Goal: Task Accomplishment & Management: Use online tool/utility

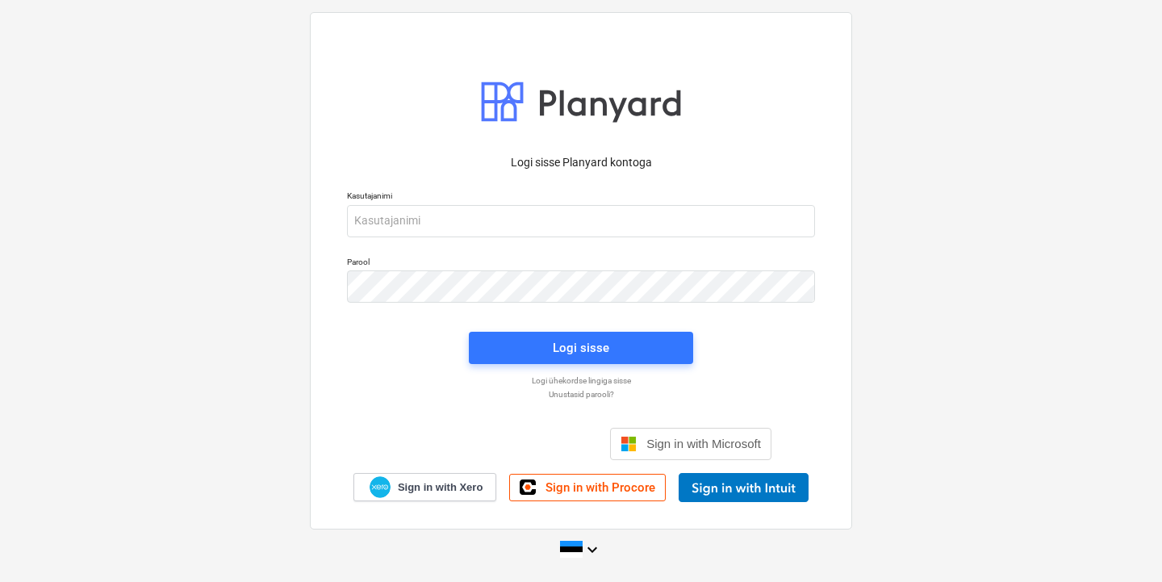
click at [503, 453] on div "Logi sisse Google’i kontoga. Avaneb uuel vahelehel" at bounding box center [493, 443] width 207 height 35
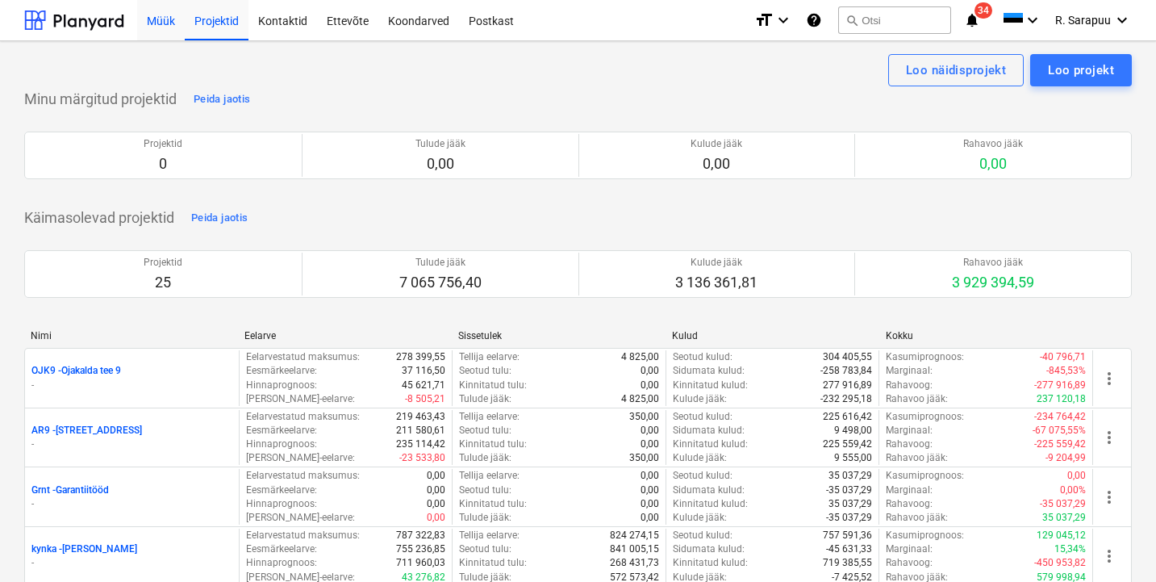
click at [169, 26] on div "Müük" at bounding box center [161, 19] width 48 height 41
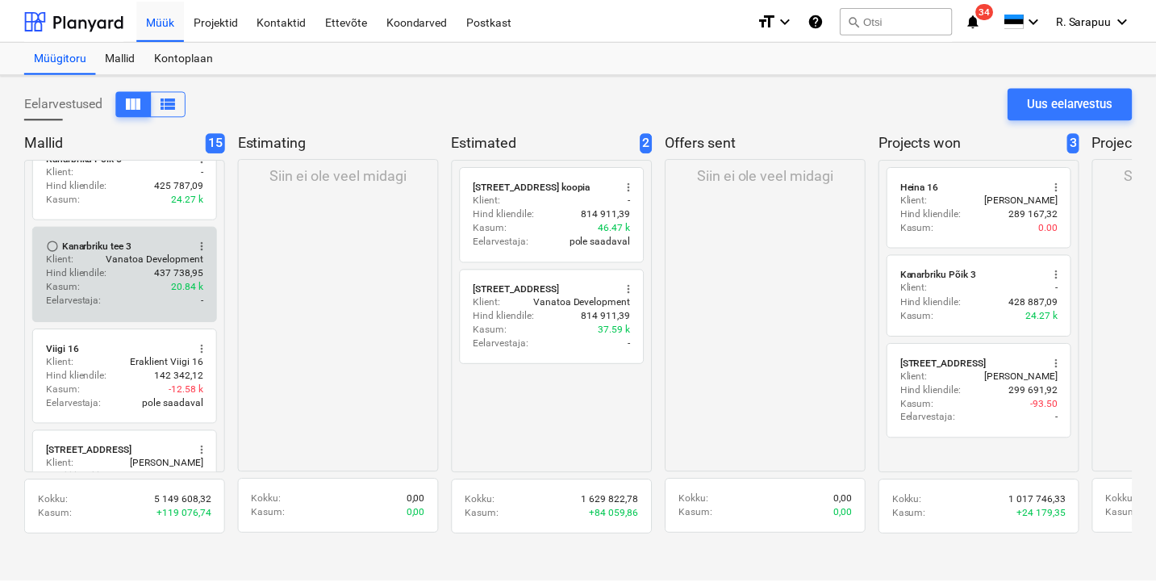
scroll to position [1002, 1]
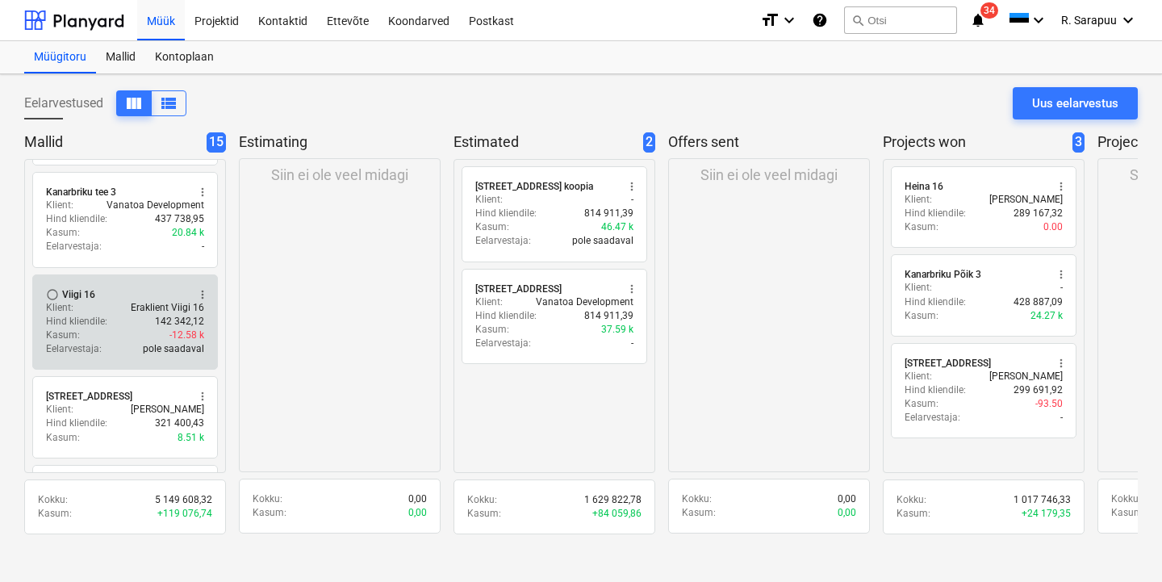
click at [124, 317] on div "Hind kliendile : 142 342,12" at bounding box center [125, 322] width 158 height 14
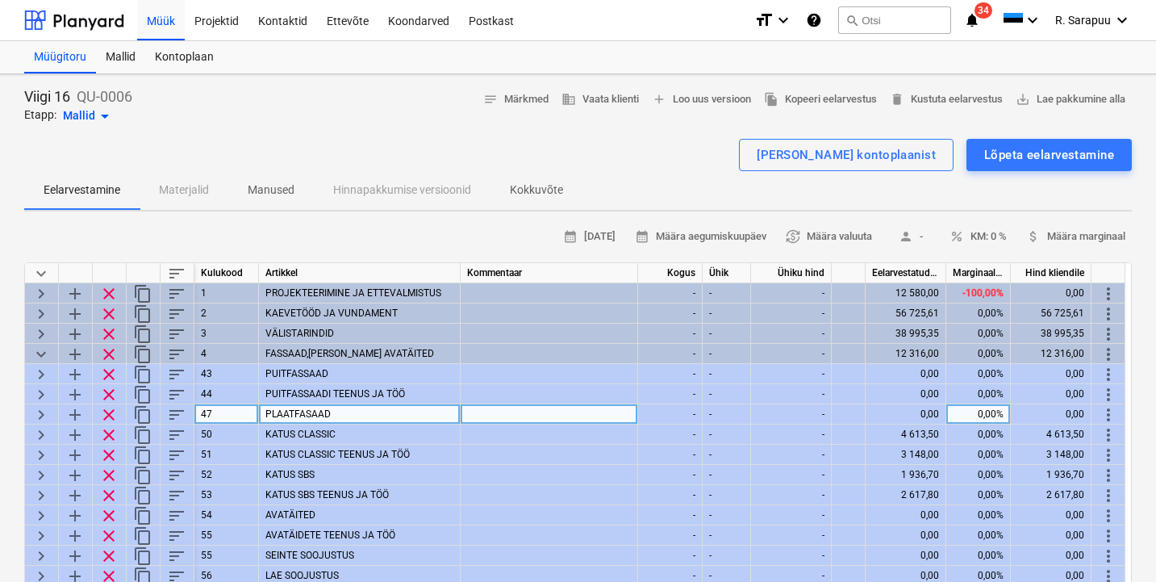
scroll to position [18, 0]
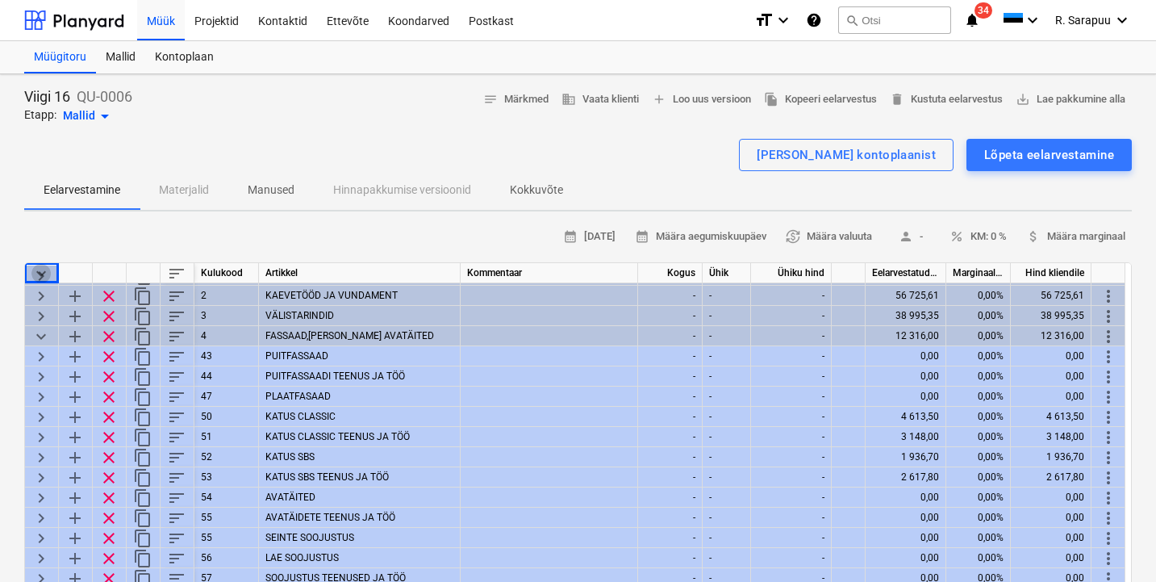
click at [34, 269] on span "keyboard_arrow_down" at bounding box center [40, 273] width 19 height 19
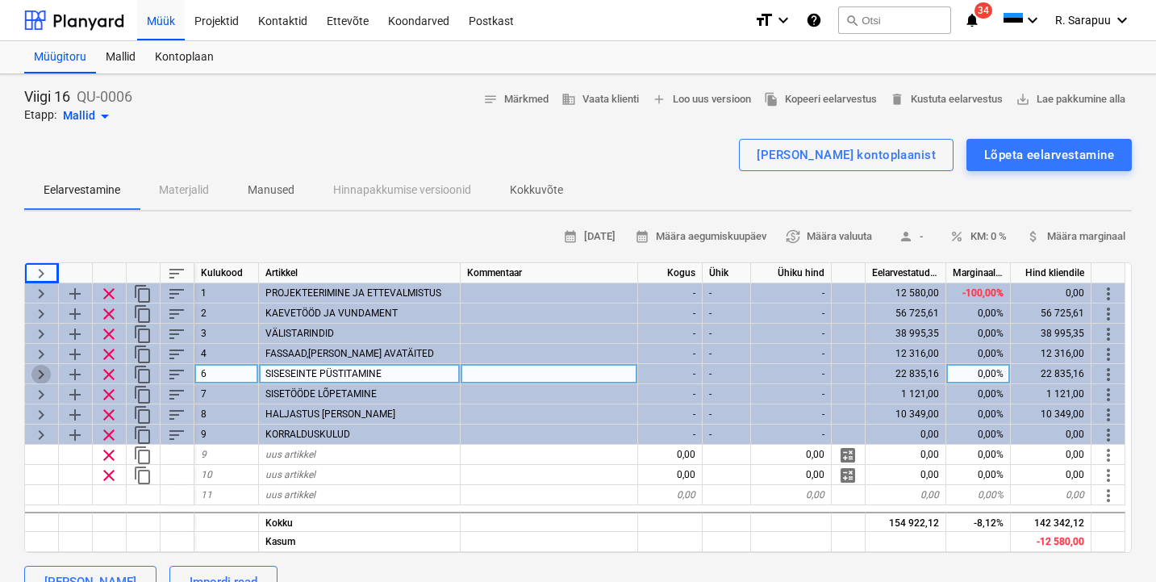
click at [38, 374] on span "keyboard_arrow_right" at bounding box center [40, 374] width 19 height 19
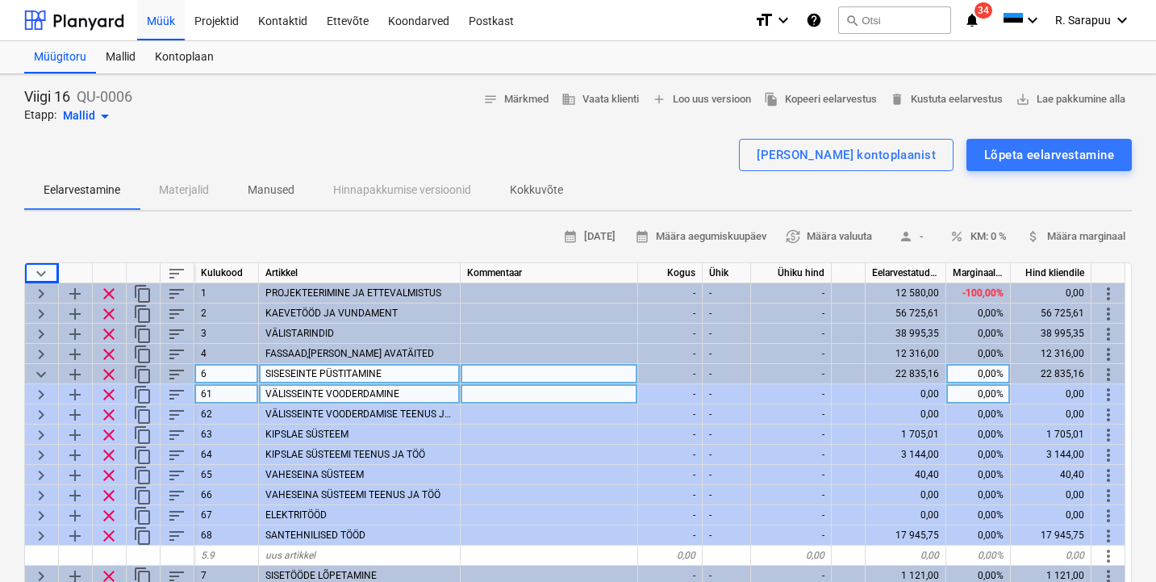
scroll to position [36, 0]
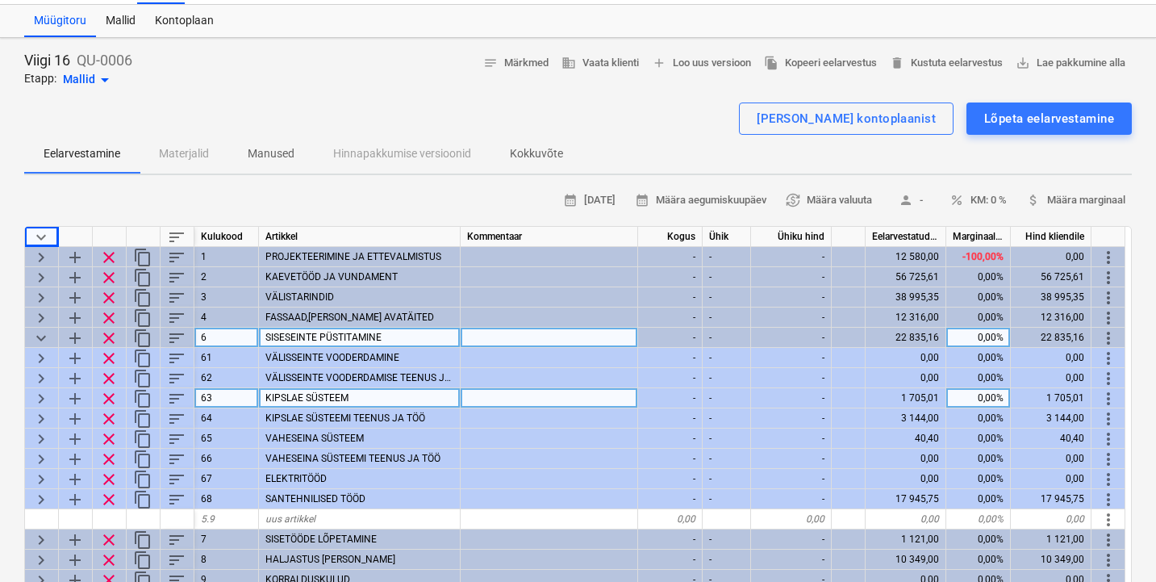
click at [39, 395] on span "keyboard_arrow_right" at bounding box center [40, 398] width 19 height 19
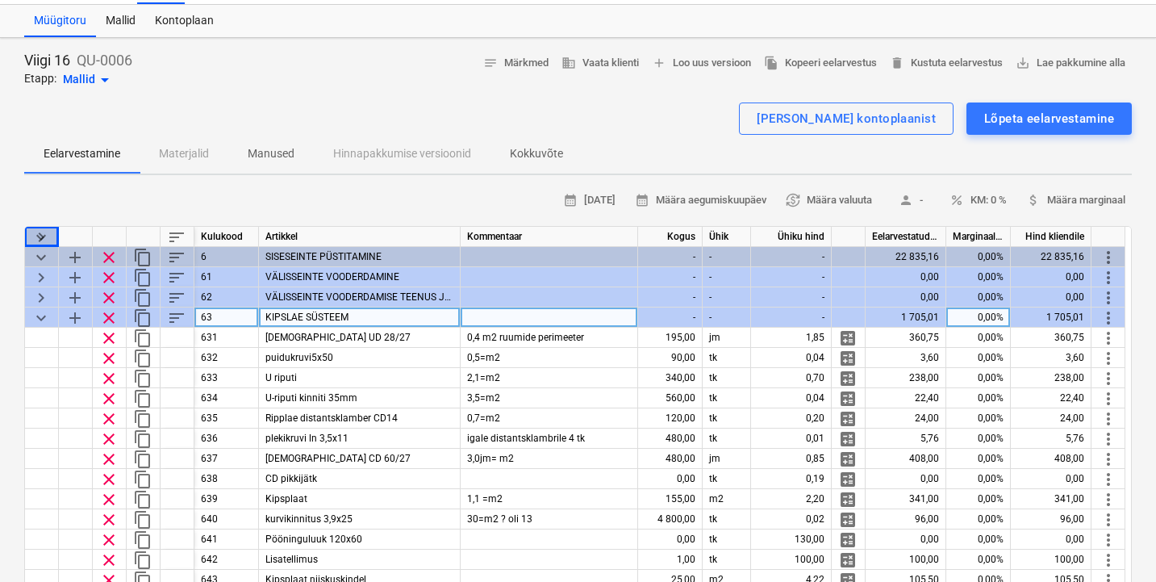
scroll to position [66, 1]
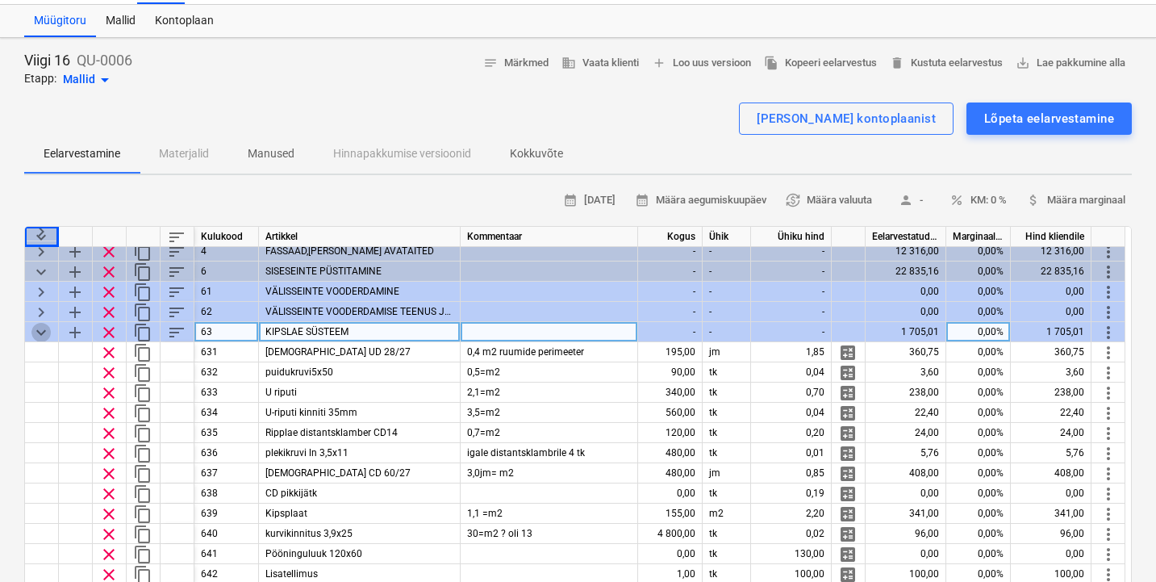
click at [41, 327] on span "keyboard_arrow_down" at bounding box center [40, 332] width 19 height 19
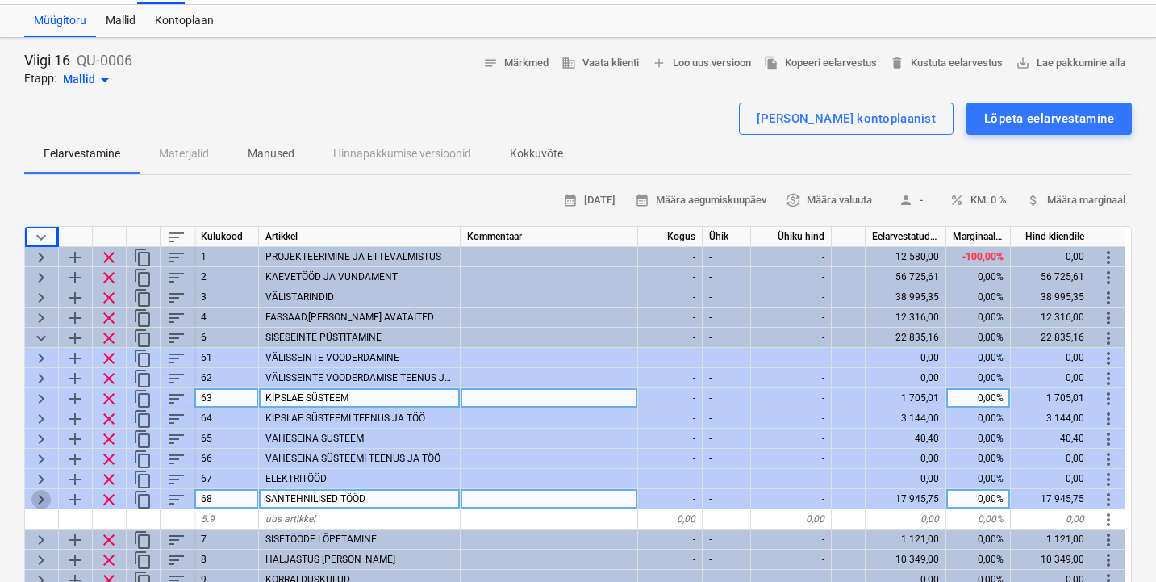
click at [41, 495] on span "keyboard_arrow_right" at bounding box center [40, 499] width 19 height 19
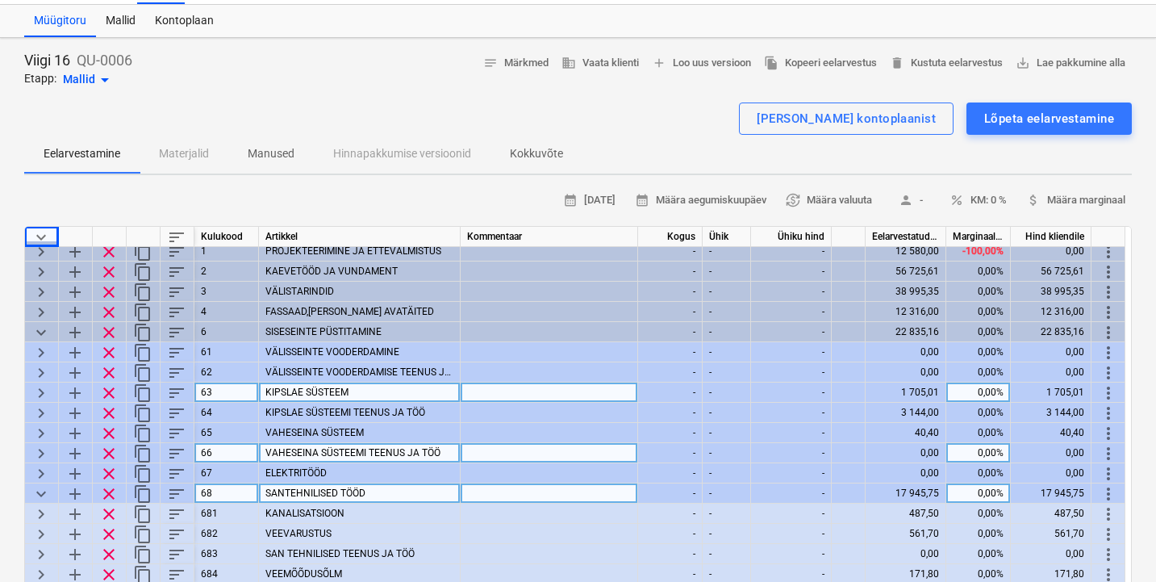
scroll to position [89, 1]
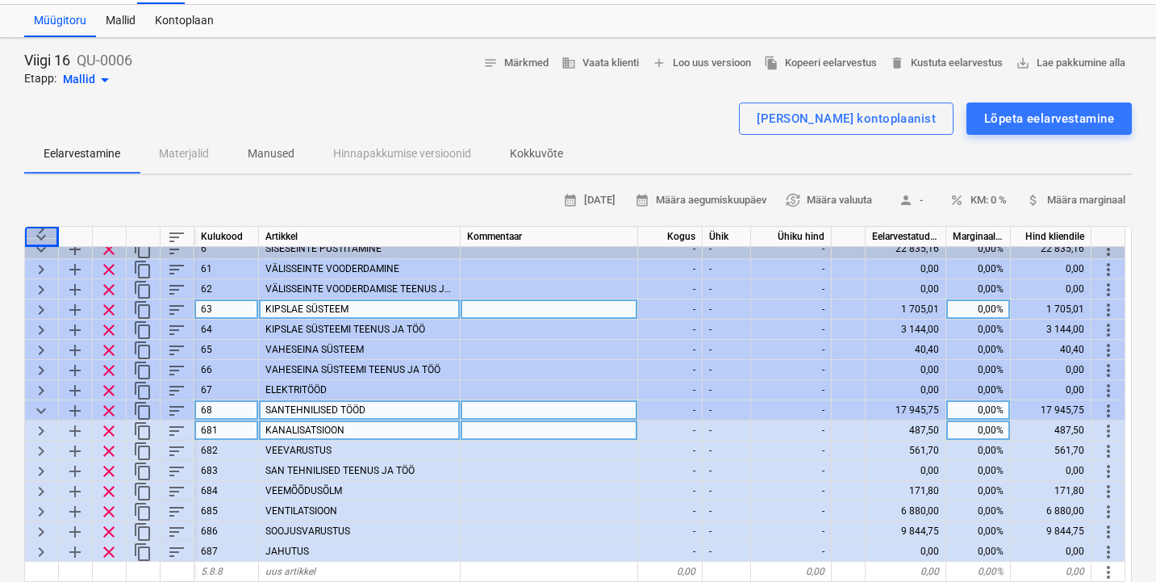
click at [44, 425] on span "keyboard_arrow_right" at bounding box center [40, 430] width 19 height 19
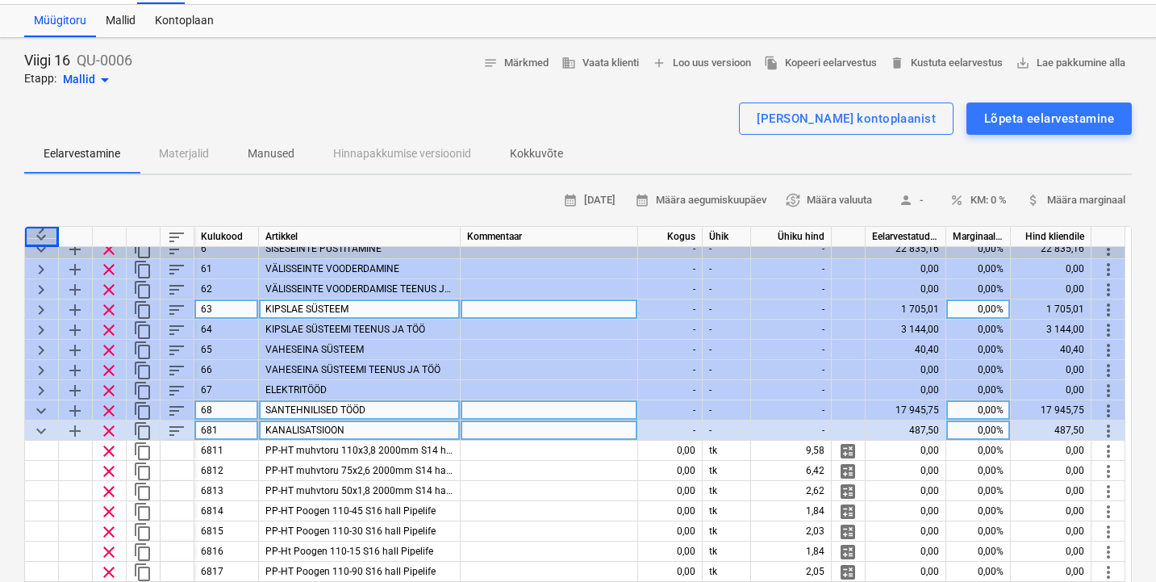
click at [44, 425] on span "keyboard_arrow_down" at bounding box center [40, 430] width 19 height 19
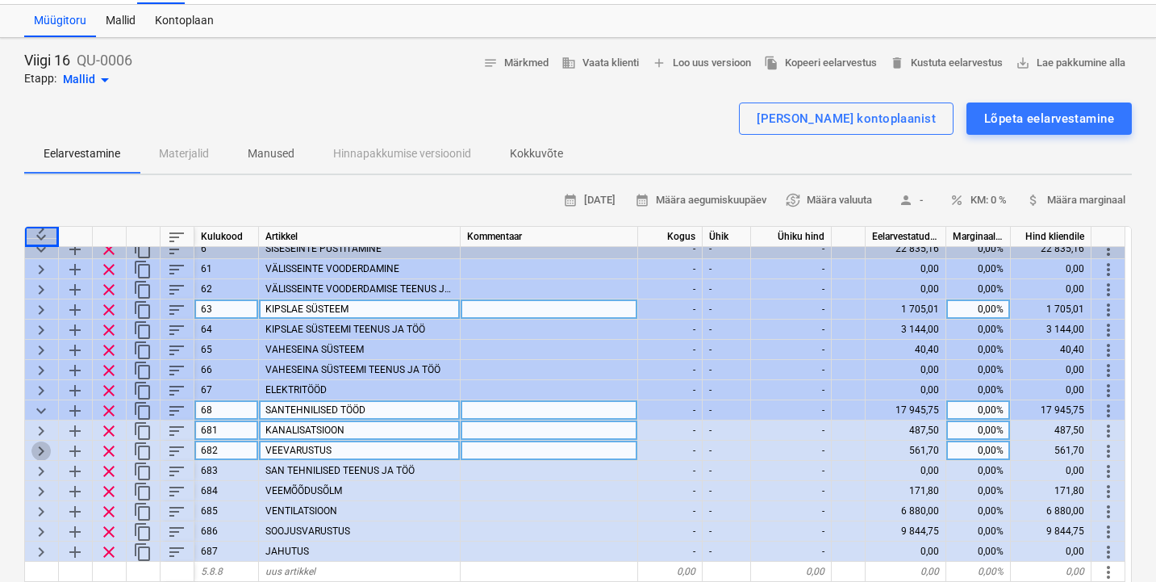
click at [41, 441] on span "keyboard_arrow_right" at bounding box center [40, 450] width 19 height 19
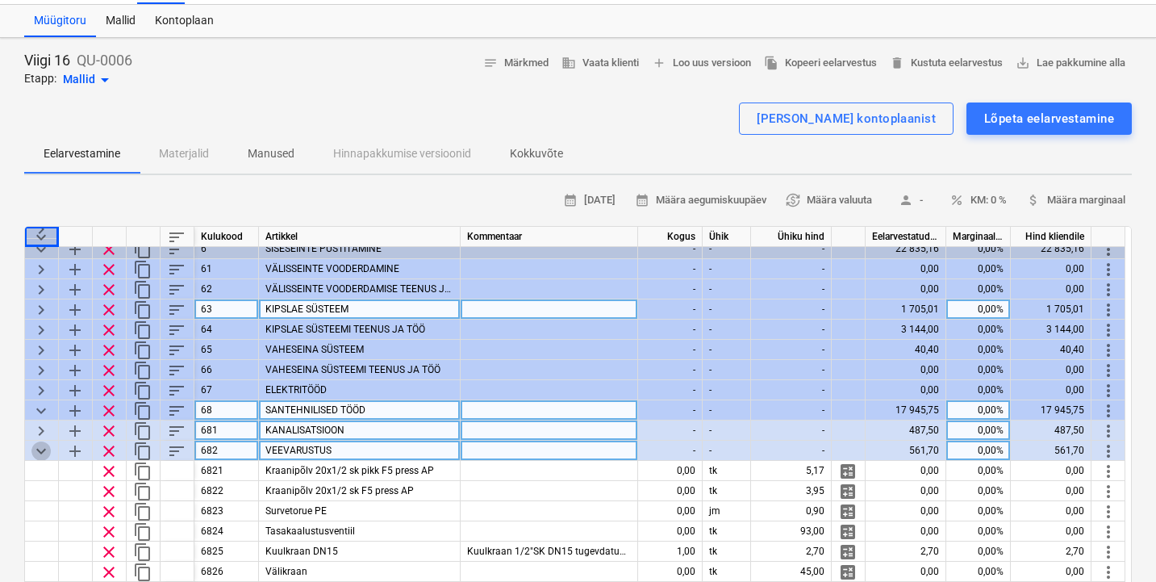
click at [41, 441] on span "keyboard_arrow_down" at bounding box center [40, 450] width 19 height 19
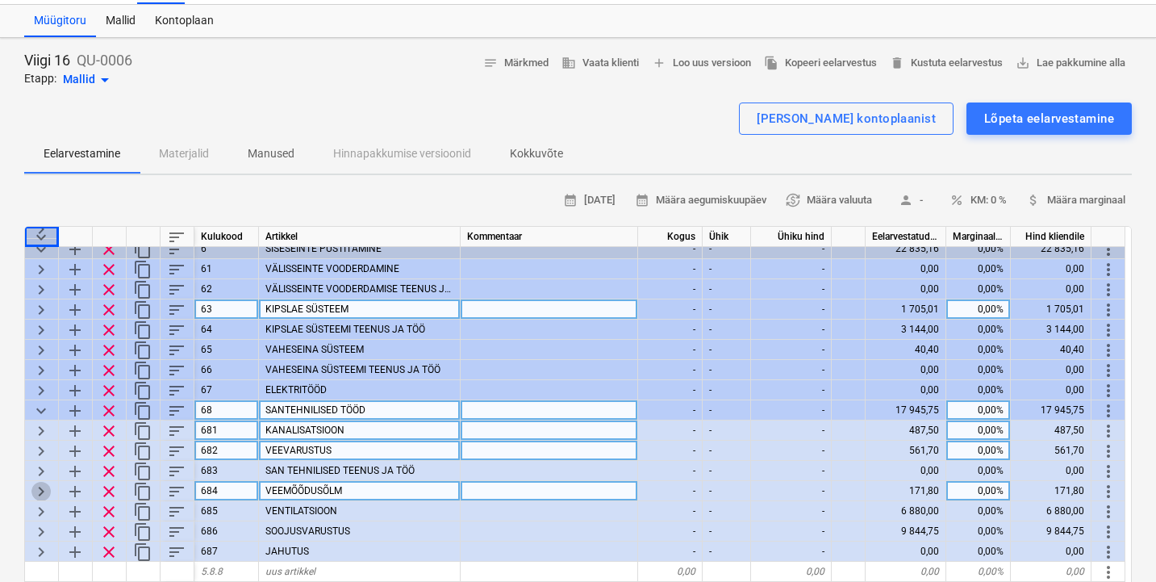
click at [36, 488] on span "keyboard_arrow_right" at bounding box center [40, 491] width 19 height 19
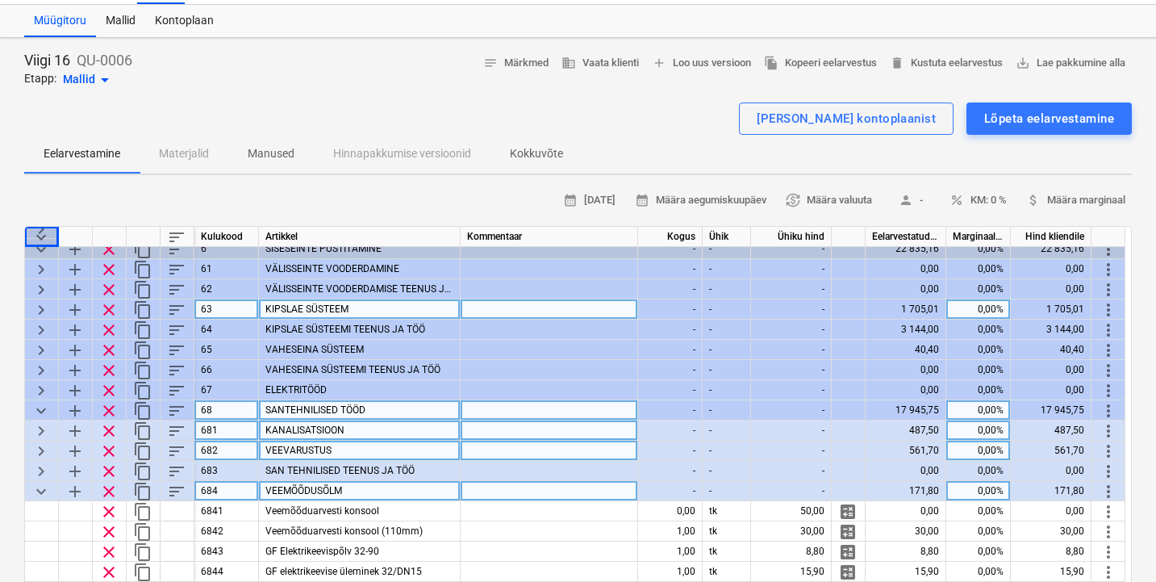
click at [36, 488] on span "keyboard_arrow_down" at bounding box center [40, 491] width 19 height 19
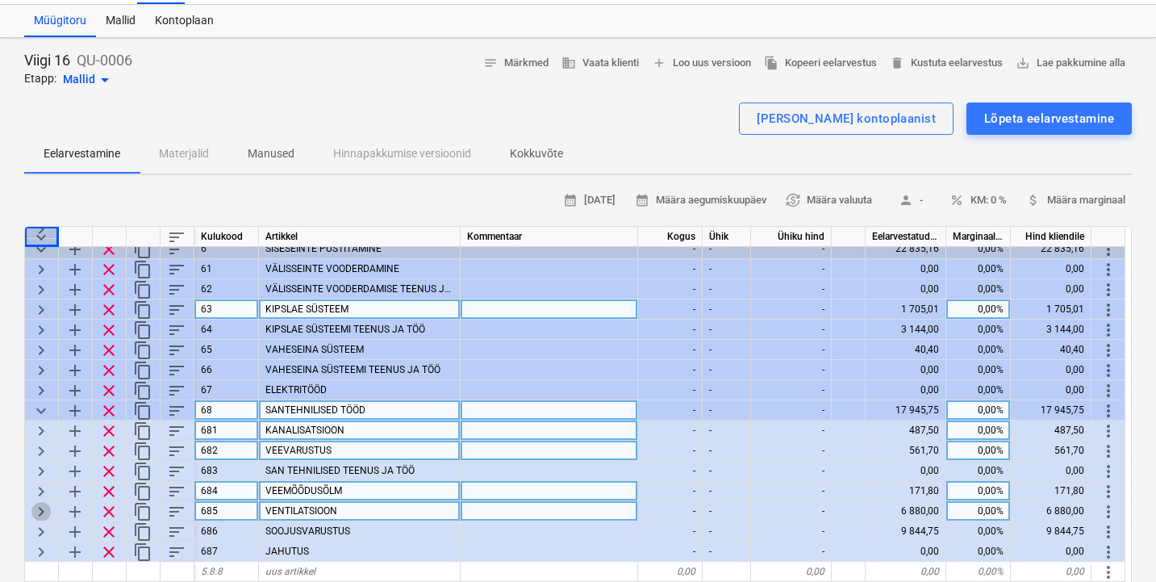
click at [36, 507] on span "keyboard_arrow_right" at bounding box center [40, 511] width 19 height 19
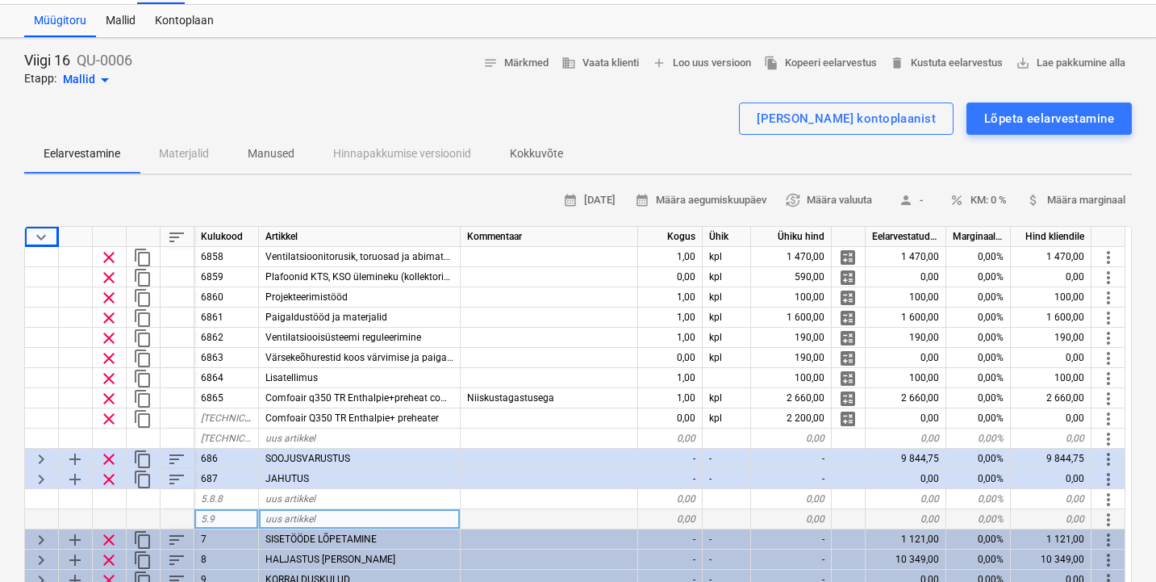
scroll to position [447, 1]
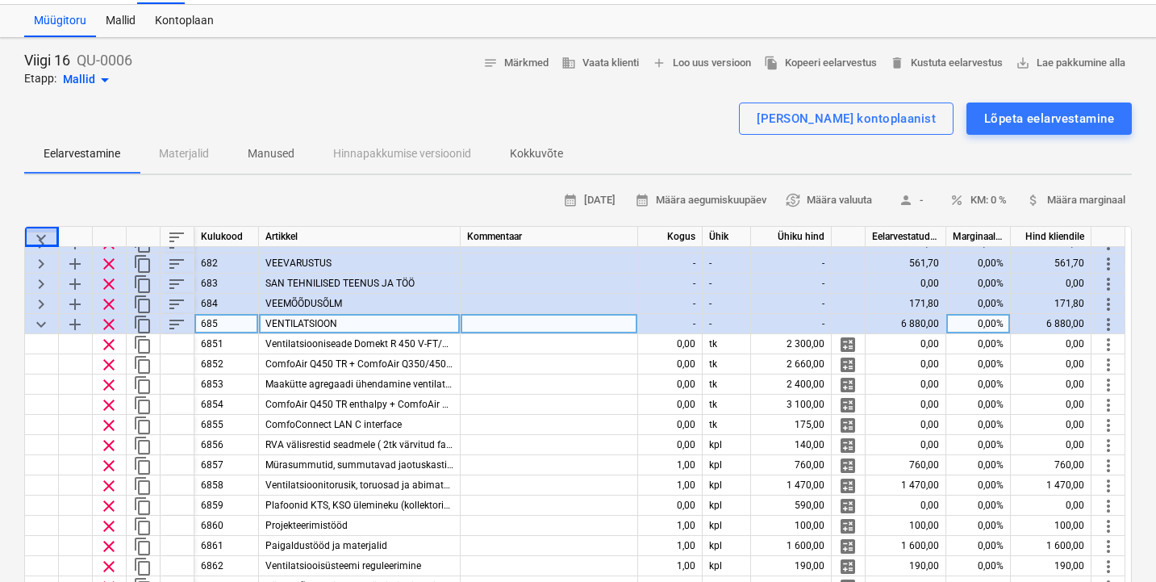
click at [40, 322] on span "keyboard_arrow_down" at bounding box center [40, 324] width 19 height 19
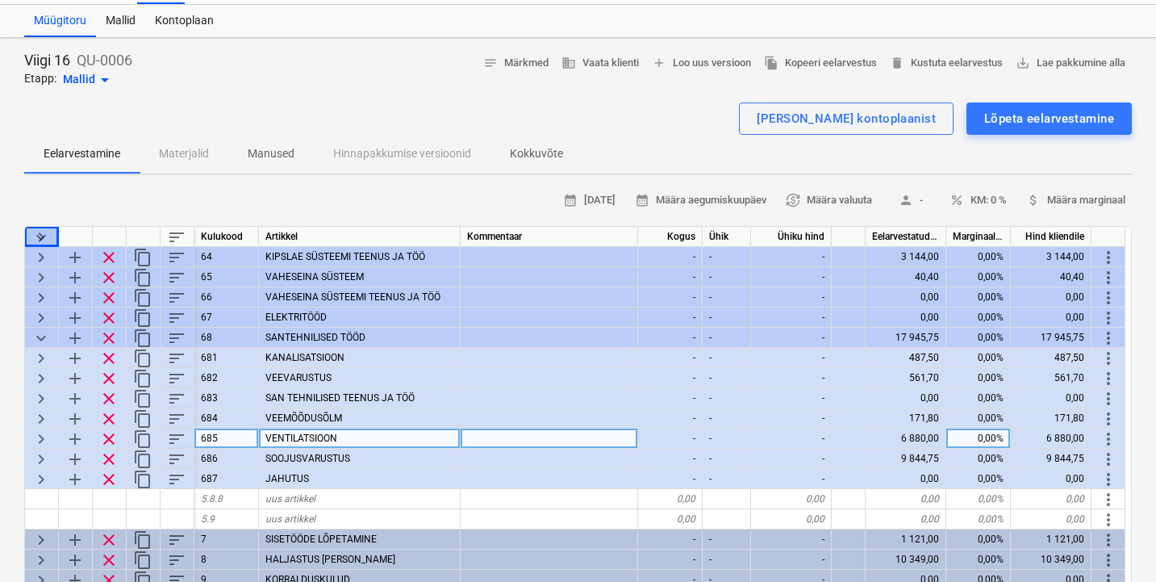
scroll to position [167, 1]
click at [44, 449] on span "keyboard_arrow_right" at bounding box center [40, 458] width 19 height 19
type textarea "x"
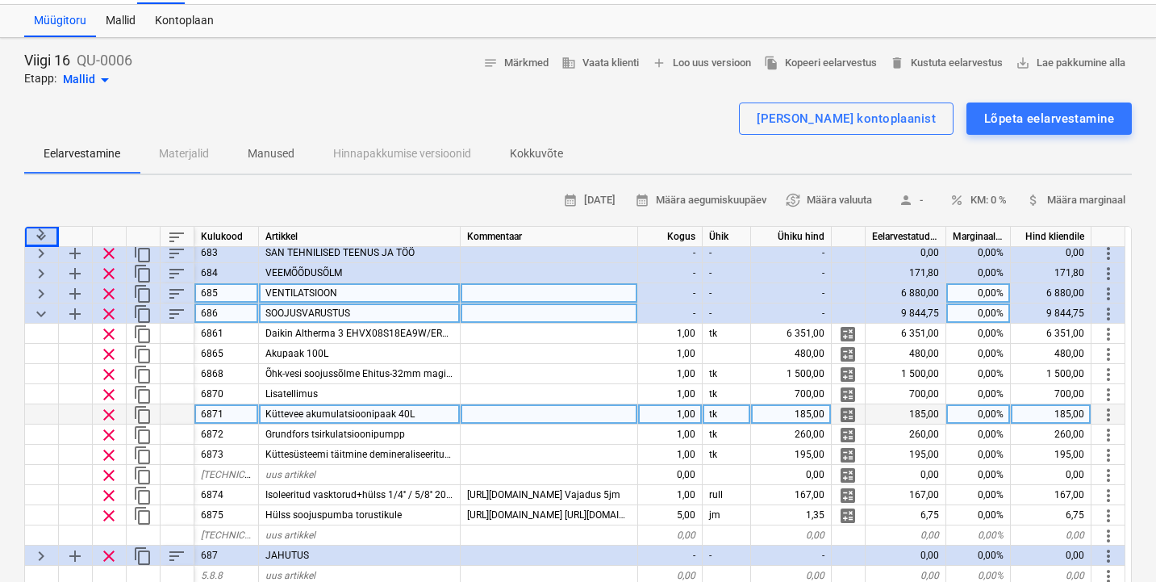
scroll to position [319, 0]
